Goal: Task Accomplishment & Management: Manage account settings

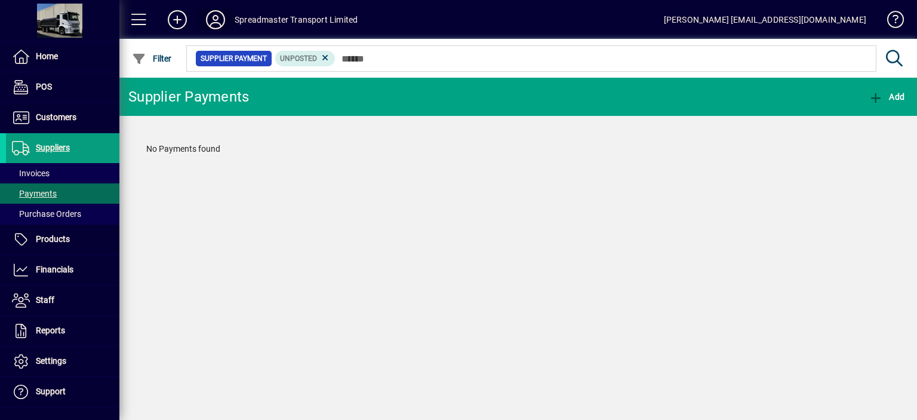
click at [217, 17] on icon at bounding box center [216, 19] width 24 height 19
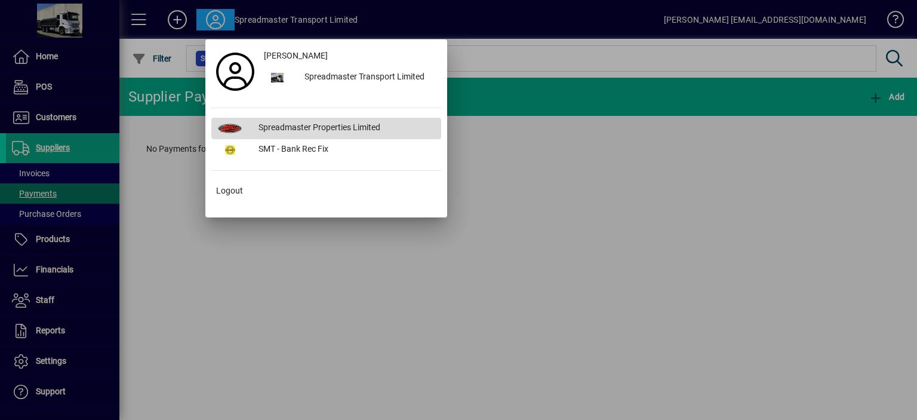
click at [308, 127] on div "Spreadmaster Properties Limited" at bounding box center [345, 128] width 192 height 21
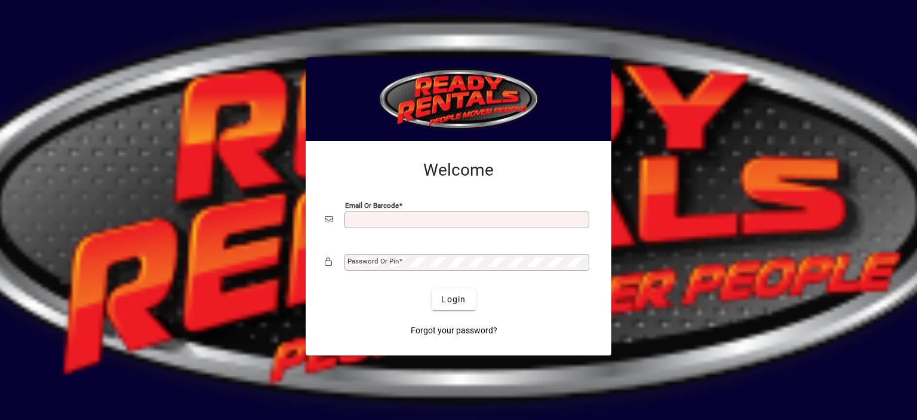
click at [377, 220] on input "Email or Barcode" at bounding box center [467, 220] width 241 height 10
type input "**********"
click at [373, 258] on mat-label "Password or Pin" at bounding box center [372, 261] width 51 height 8
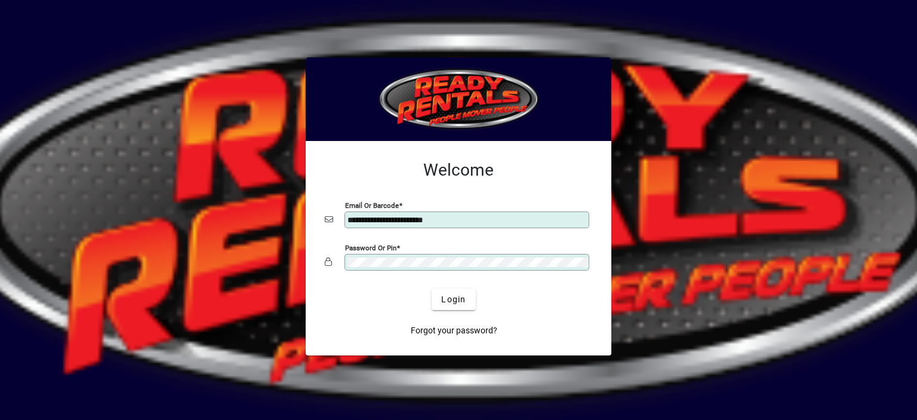
click at [432, 288] on button "Login" at bounding box center [454, 298] width 44 height 21
